Goal: Task Accomplishment & Management: Use online tool/utility

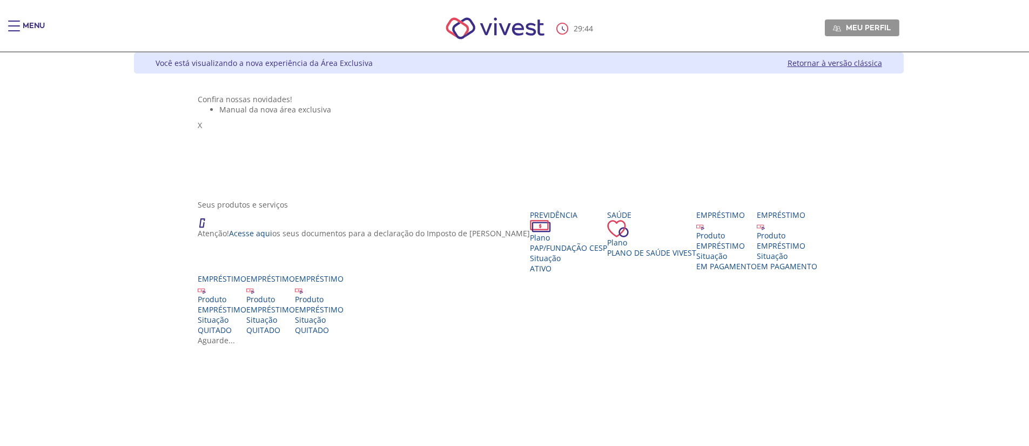
click at [12, 26] on div "Main header" at bounding box center [14, 32] width 12 height 22
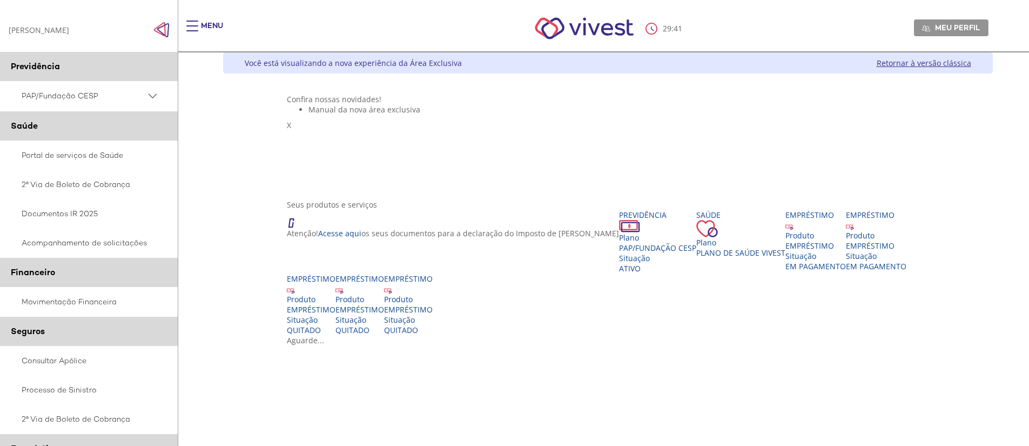
scroll to position [163, 0]
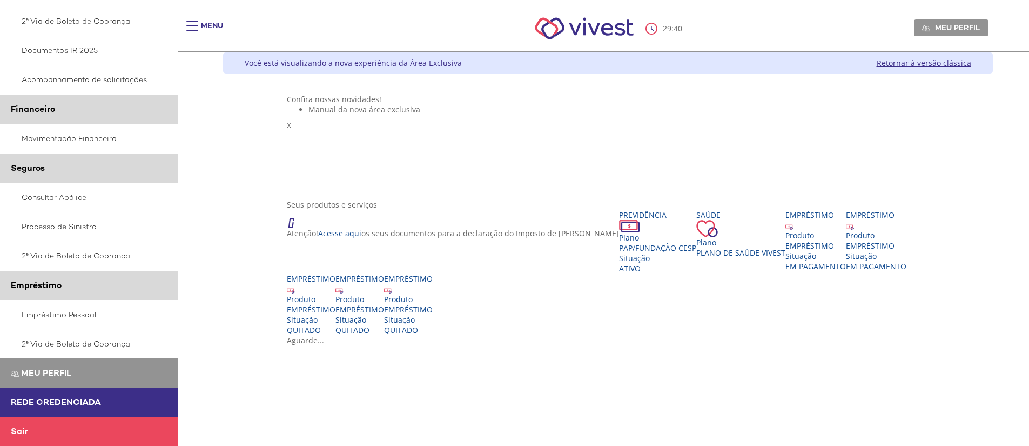
click at [91, 318] on link "Empréstimo Pessoal" at bounding box center [89, 314] width 178 height 29
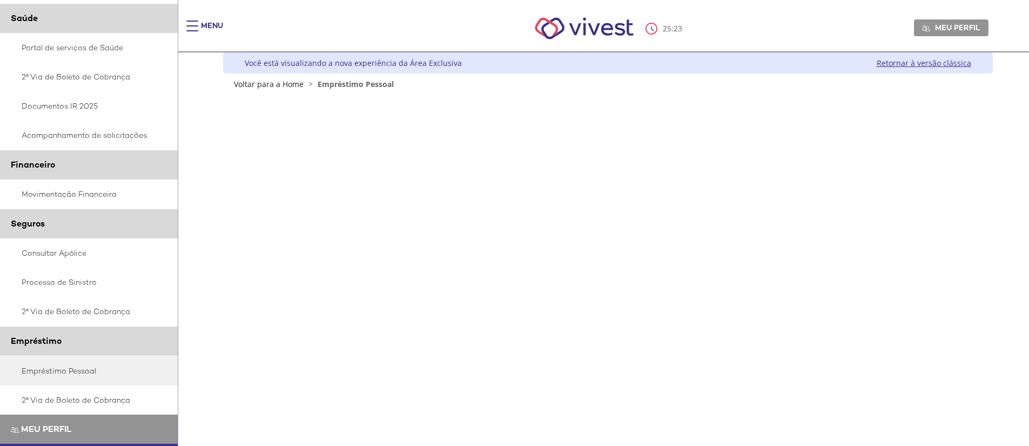
scroll to position [38, 0]
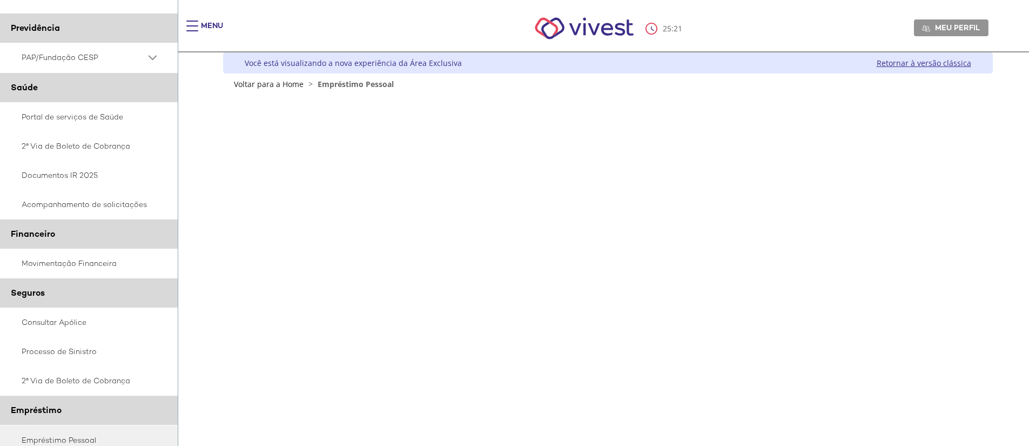
click at [322, 84] on span "Empréstimo Pessoal" at bounding box center [356, 84] width 76 height 10
click at [283, 84] on link "Voltar para a Home" at bounding box center [269, 84] width 70 height 10
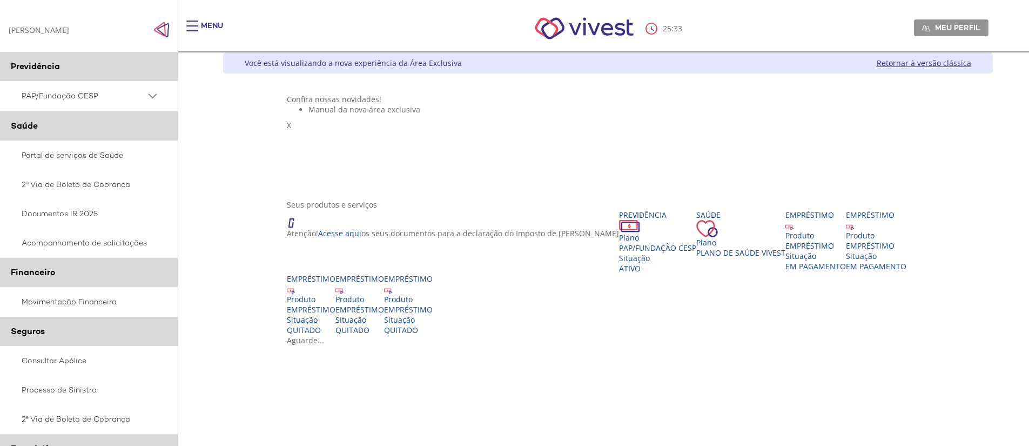
click at [868, 115] on ul "Manual da nova área exclusiva" at bounding box center [608, 109] width 642 height 10
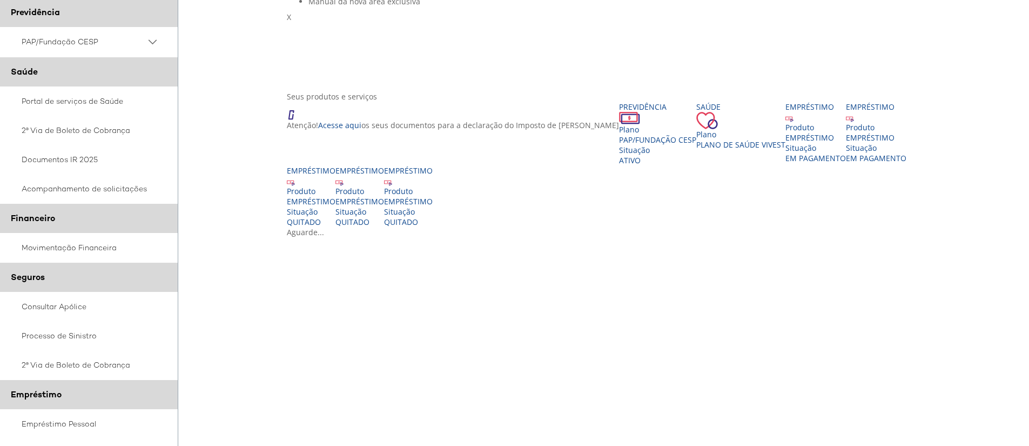
scroll to position [108, 0]
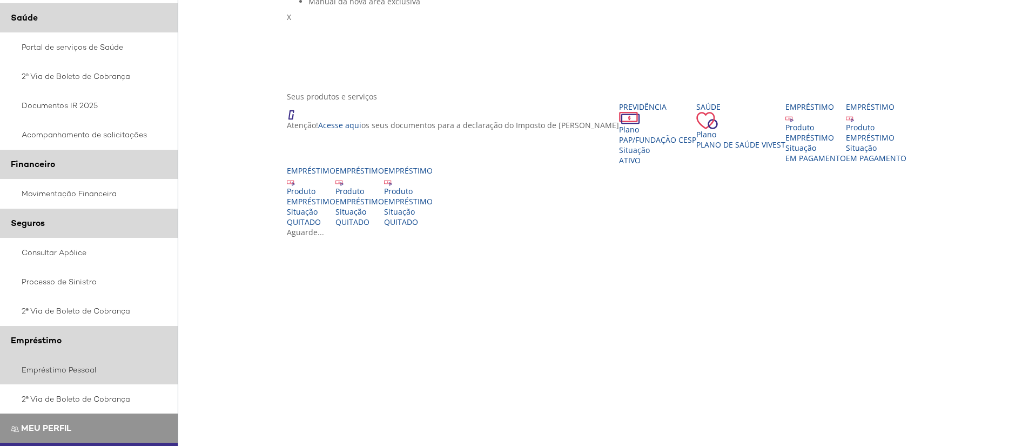
click at [81, 376] on link "Empréstimo Pessoal" at bounding box center [89, 369] width 178 height 29
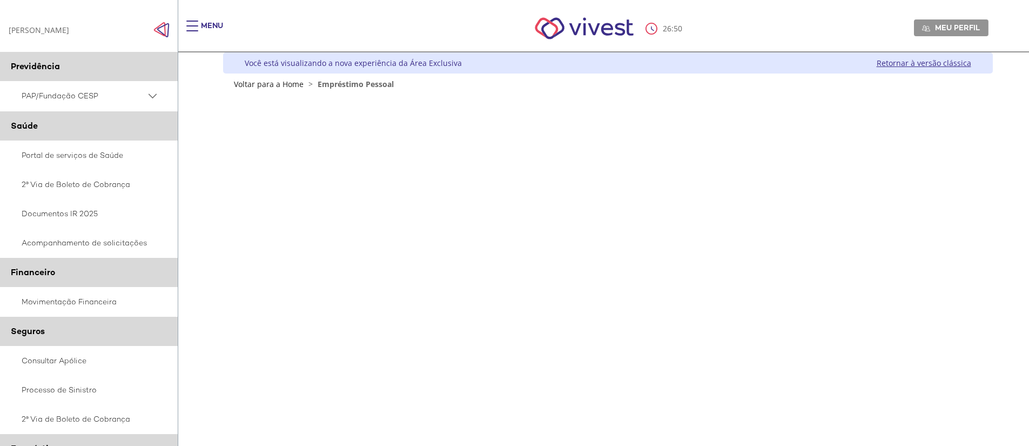
scroll to position [164, 0]
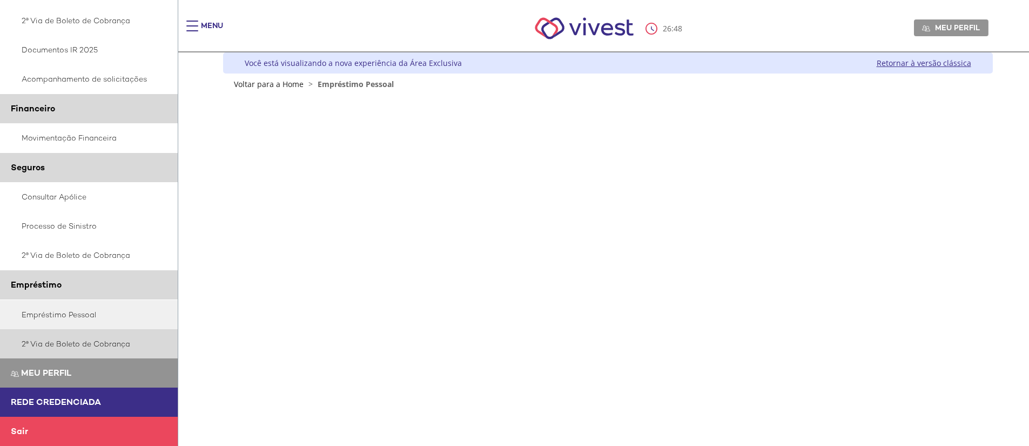
click at [73, 340] on link "2ª Via de Boleto de Cobrança" at bounding box center [89, 343] width 178 height 29
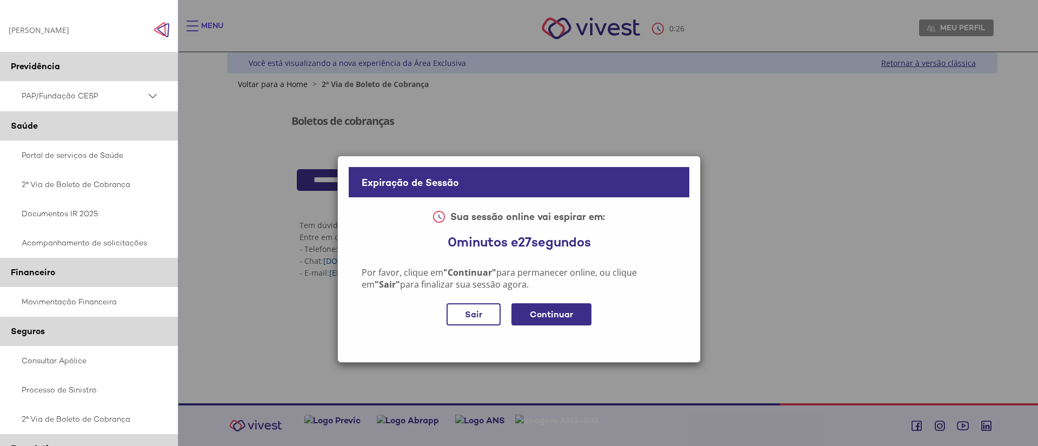
click at [569, 322] on div "Continuar" at bounding box center [551, 314] width 80 height 22
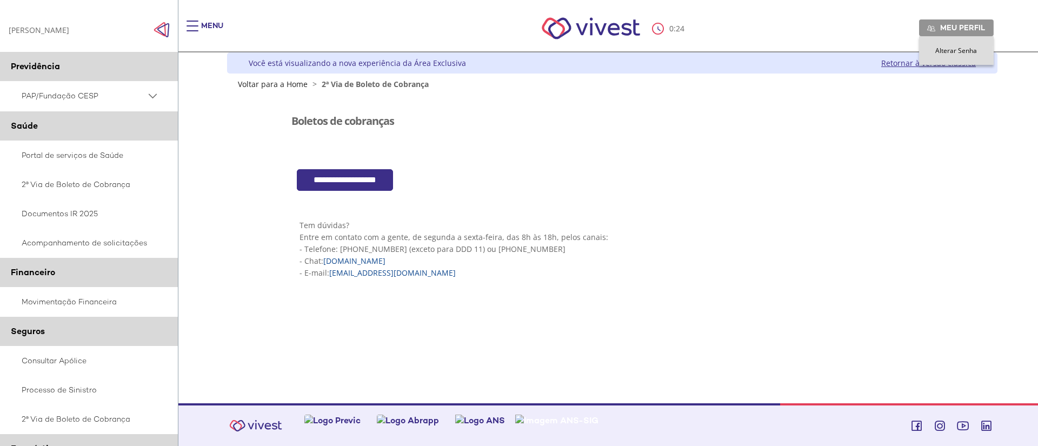
click at [678, 135] on div "Boletos de cobranças" at bounding box center [612, 121] width 642 height 34
click at [910, 67] on link "Retornar à versão clássica" at bounding box center [928, 63] width 95 height 10
